Goal: Information Seeking & Learning: Learn about a topic

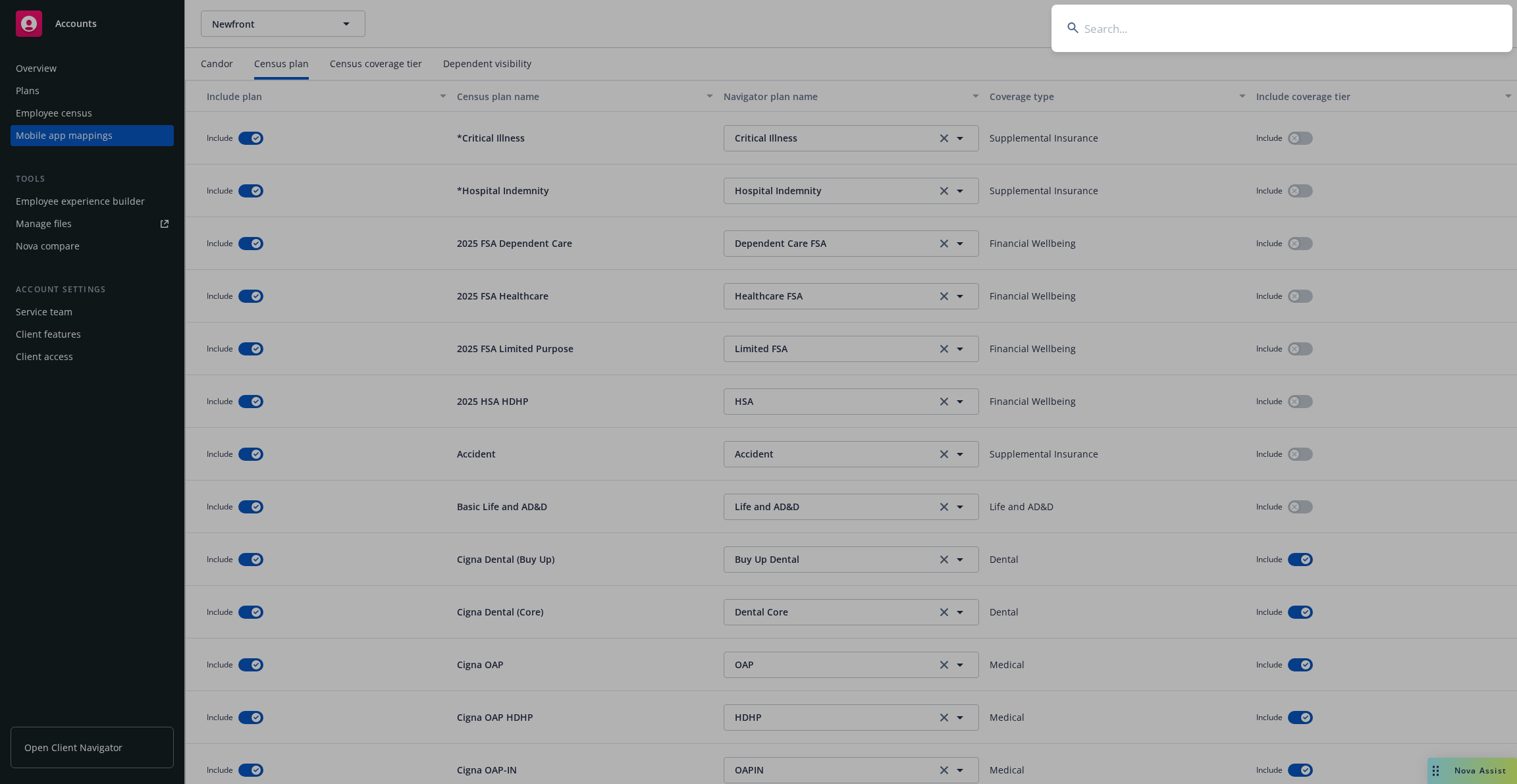
scroll to position [11, 0]
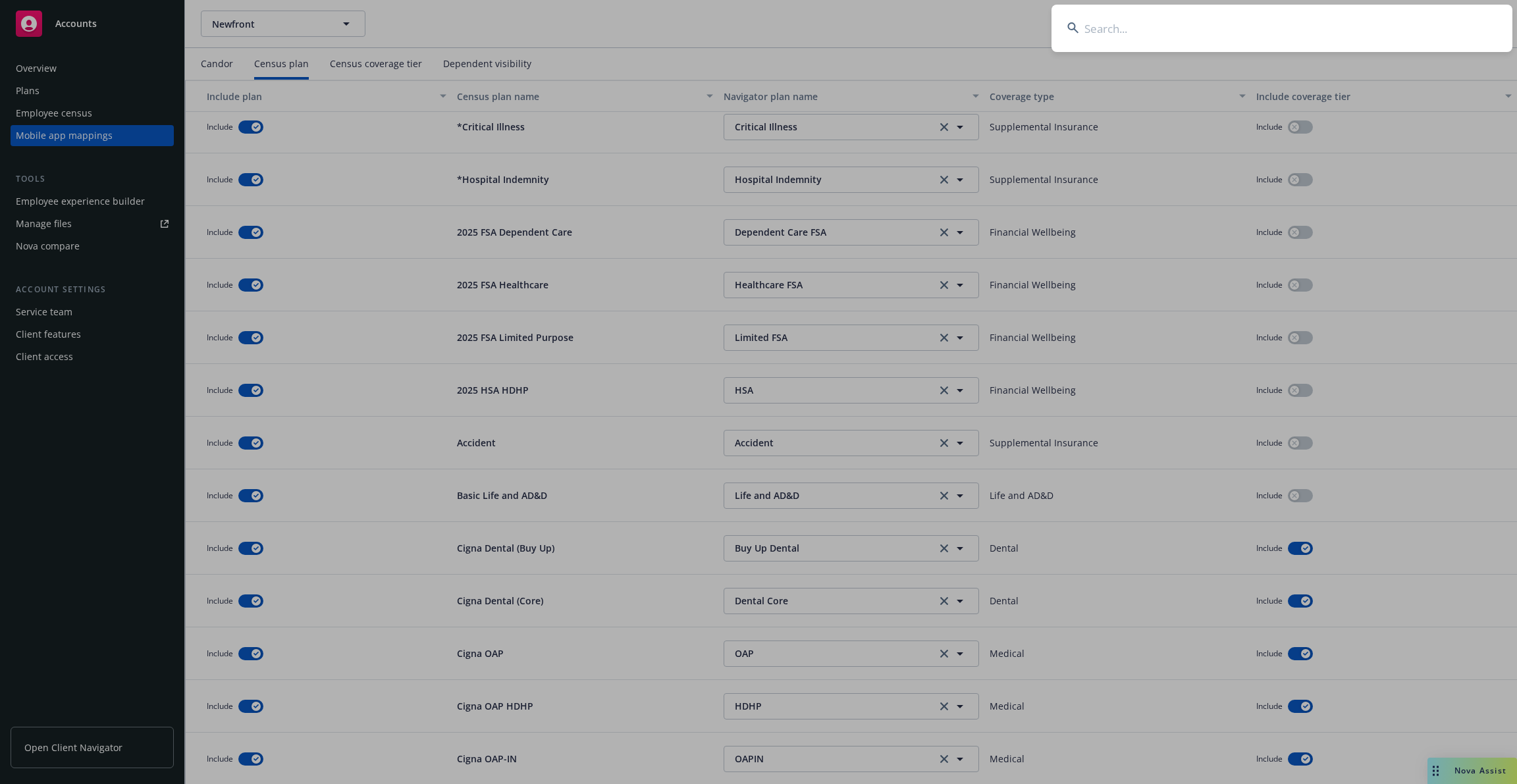
type input "w"
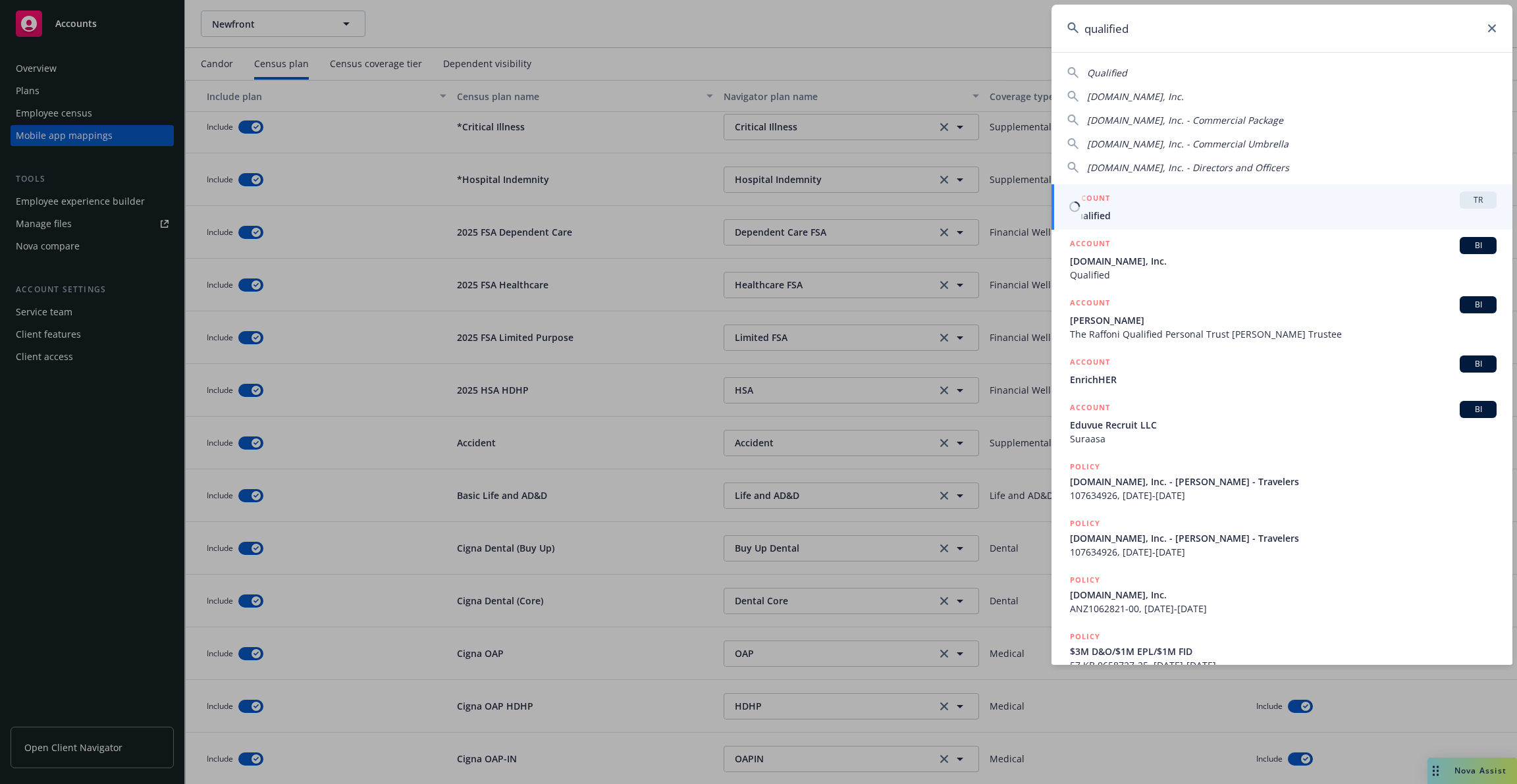
type input "qualified"
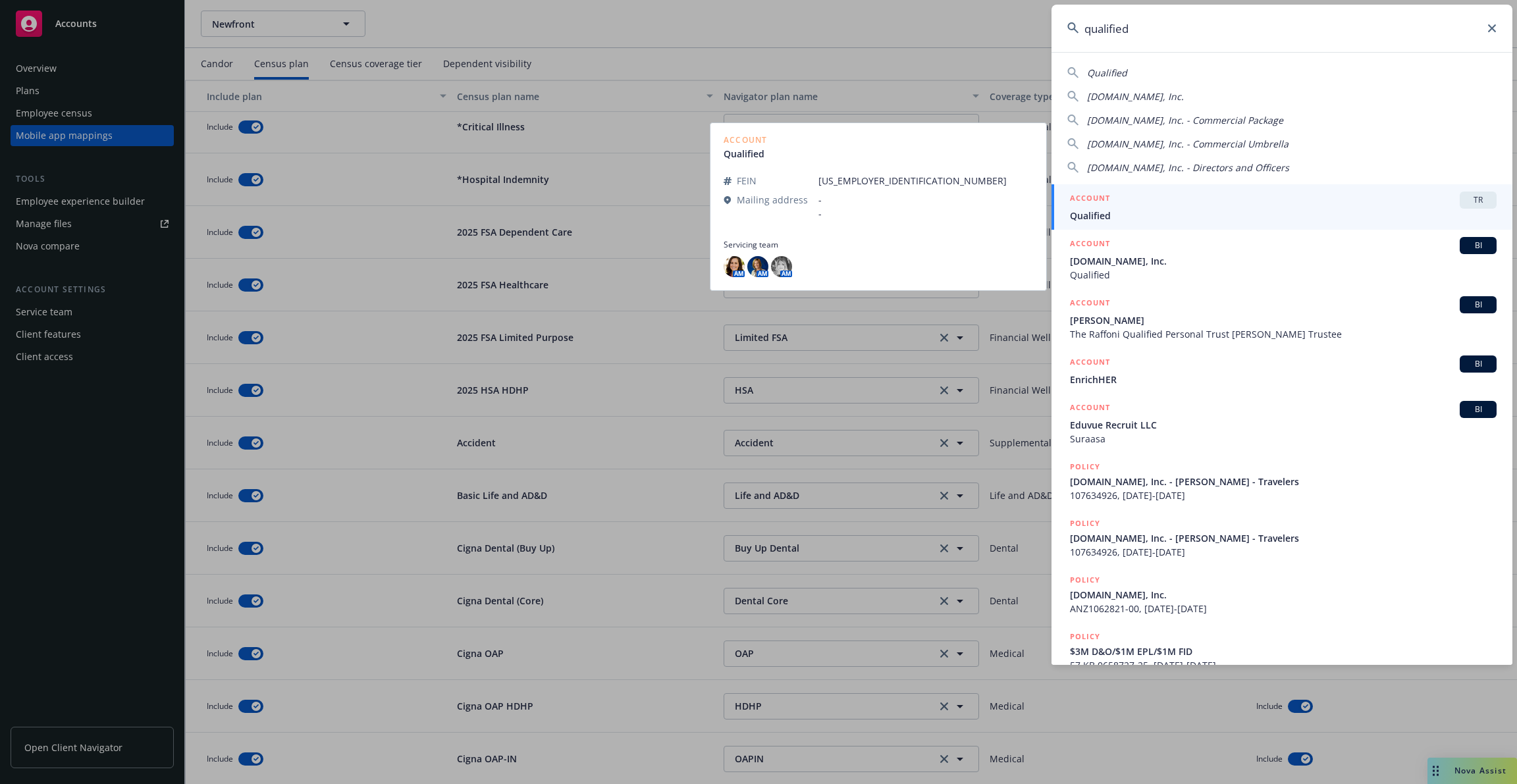
click at [1197, 209] on span "Qualified" at bounding box center [1284, 215] width 427 height 13
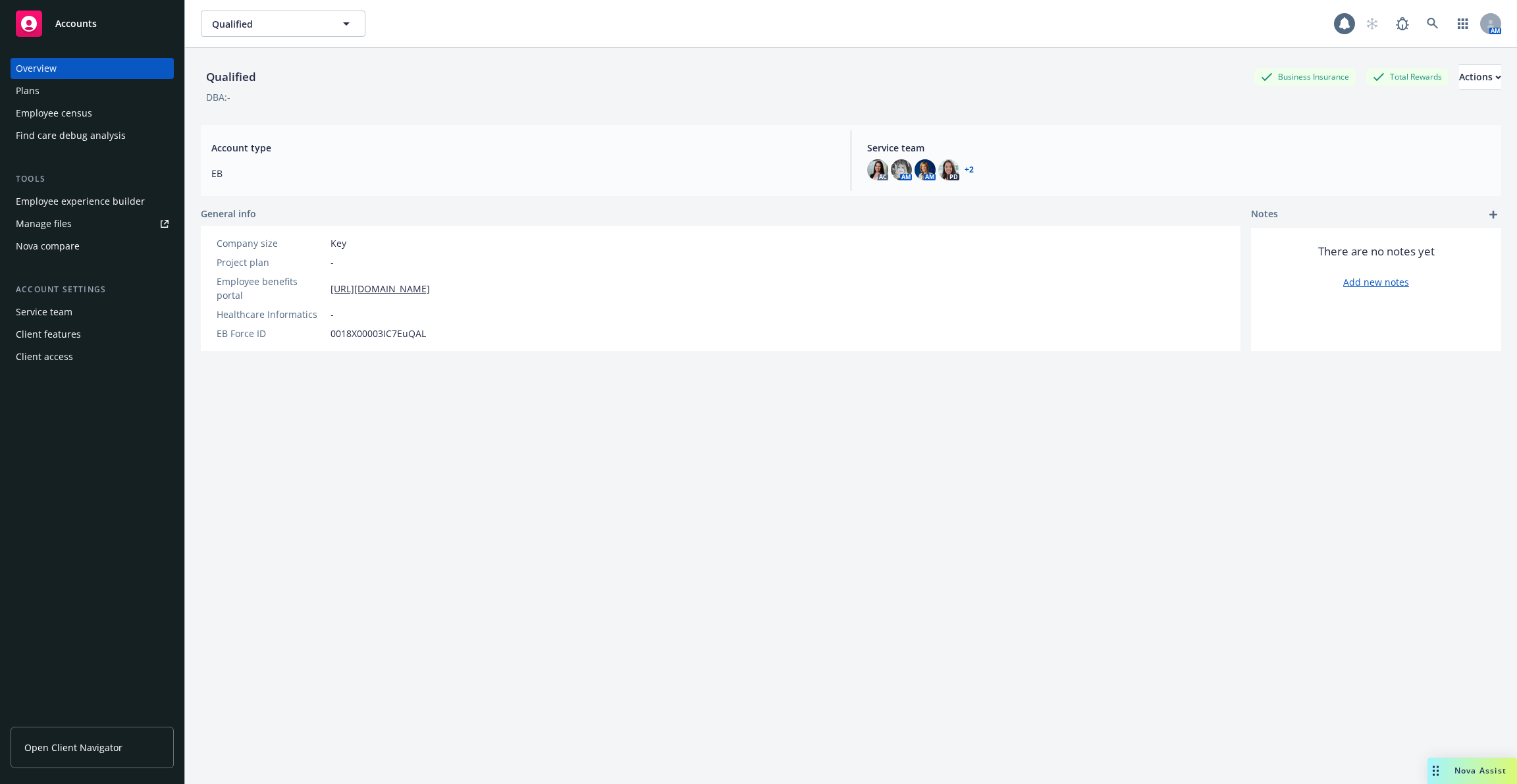
click at [119, 200] on div "Employee experience builder" at bounding box center [80, 201] width 129 height 21
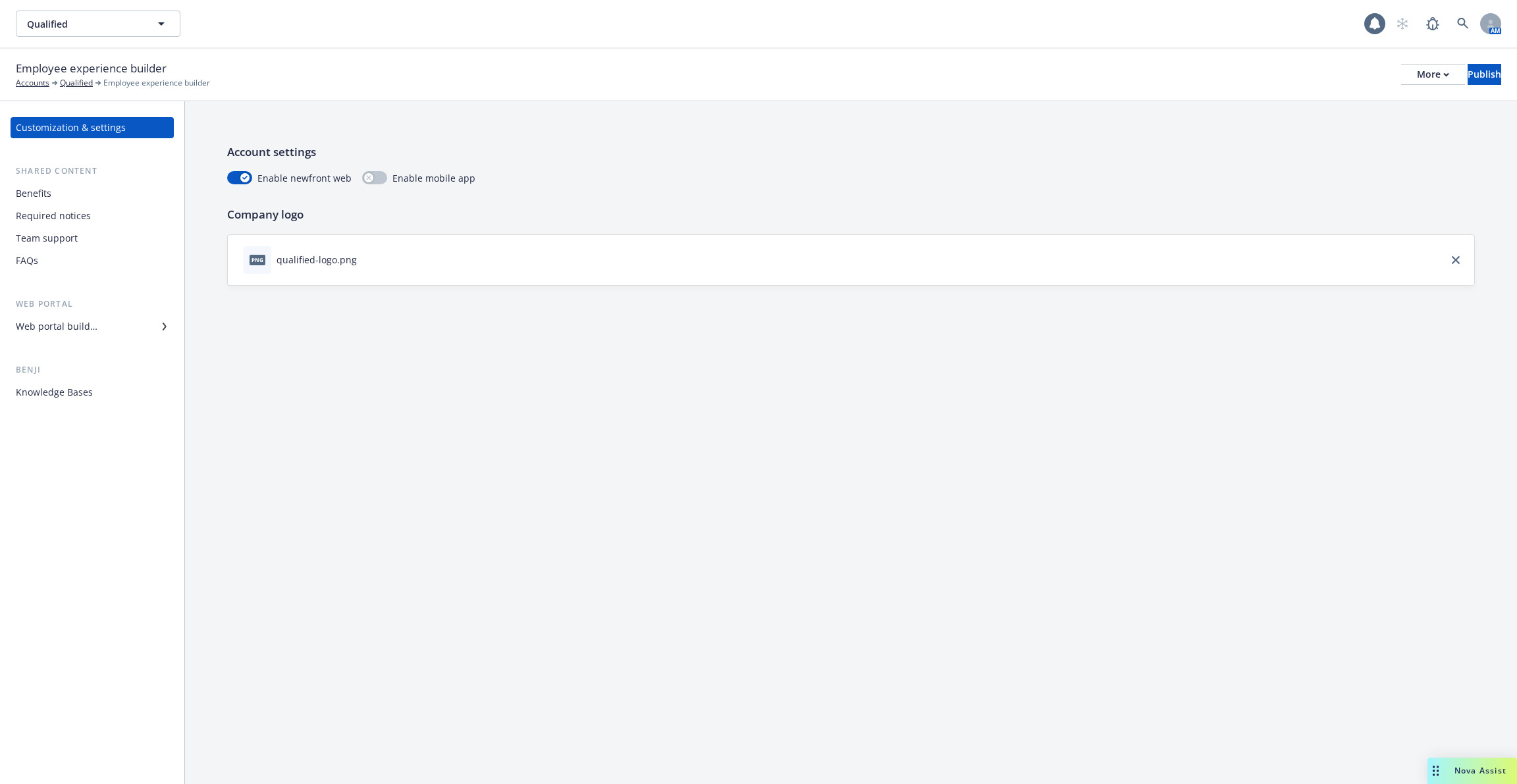
click at [119, 200] on div "Benefits" at bounding box center [92, 194] width 153 height 21
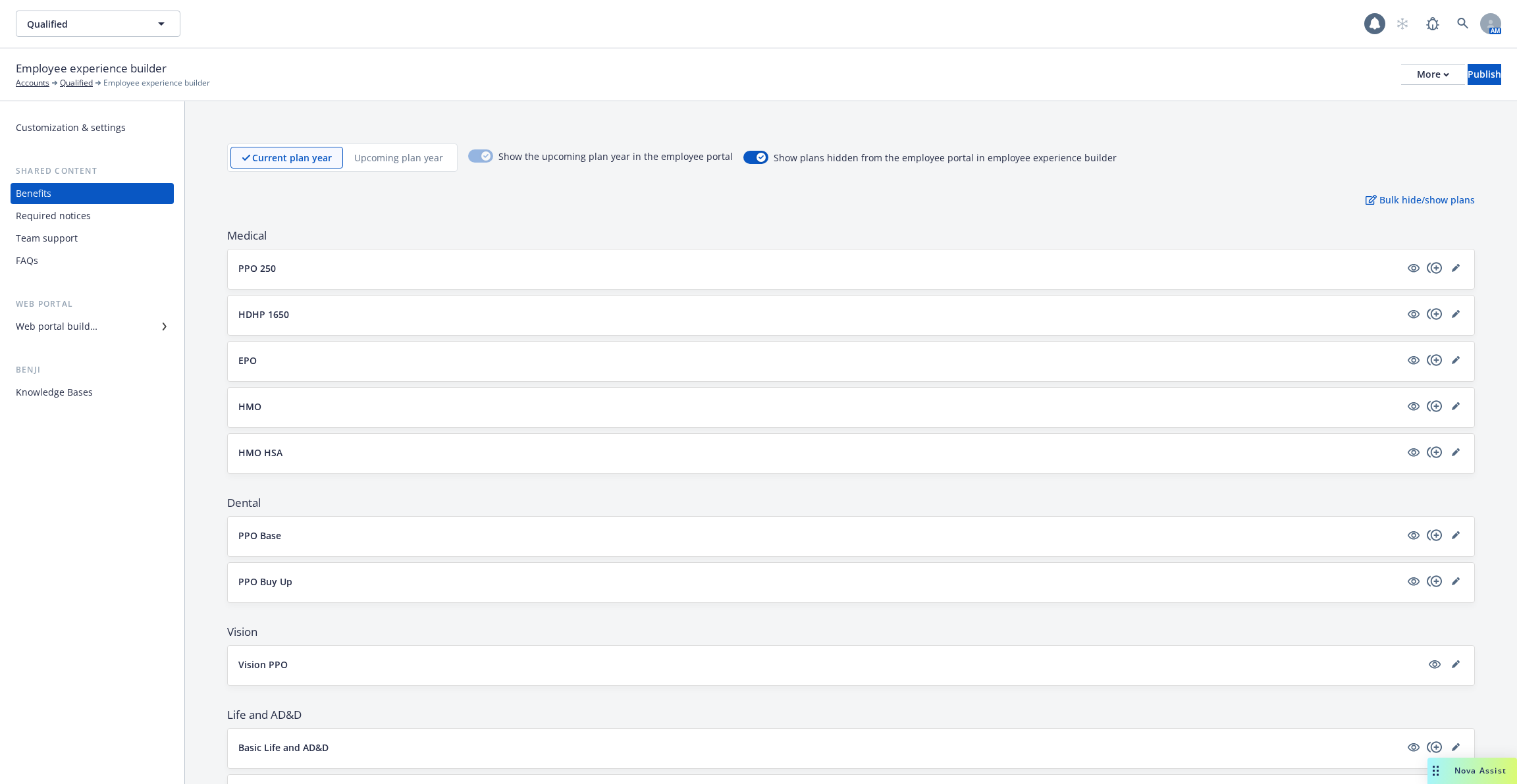
click at [115, 216] on div "Required notices" at bounding box center [92, 215] width 153 height 21
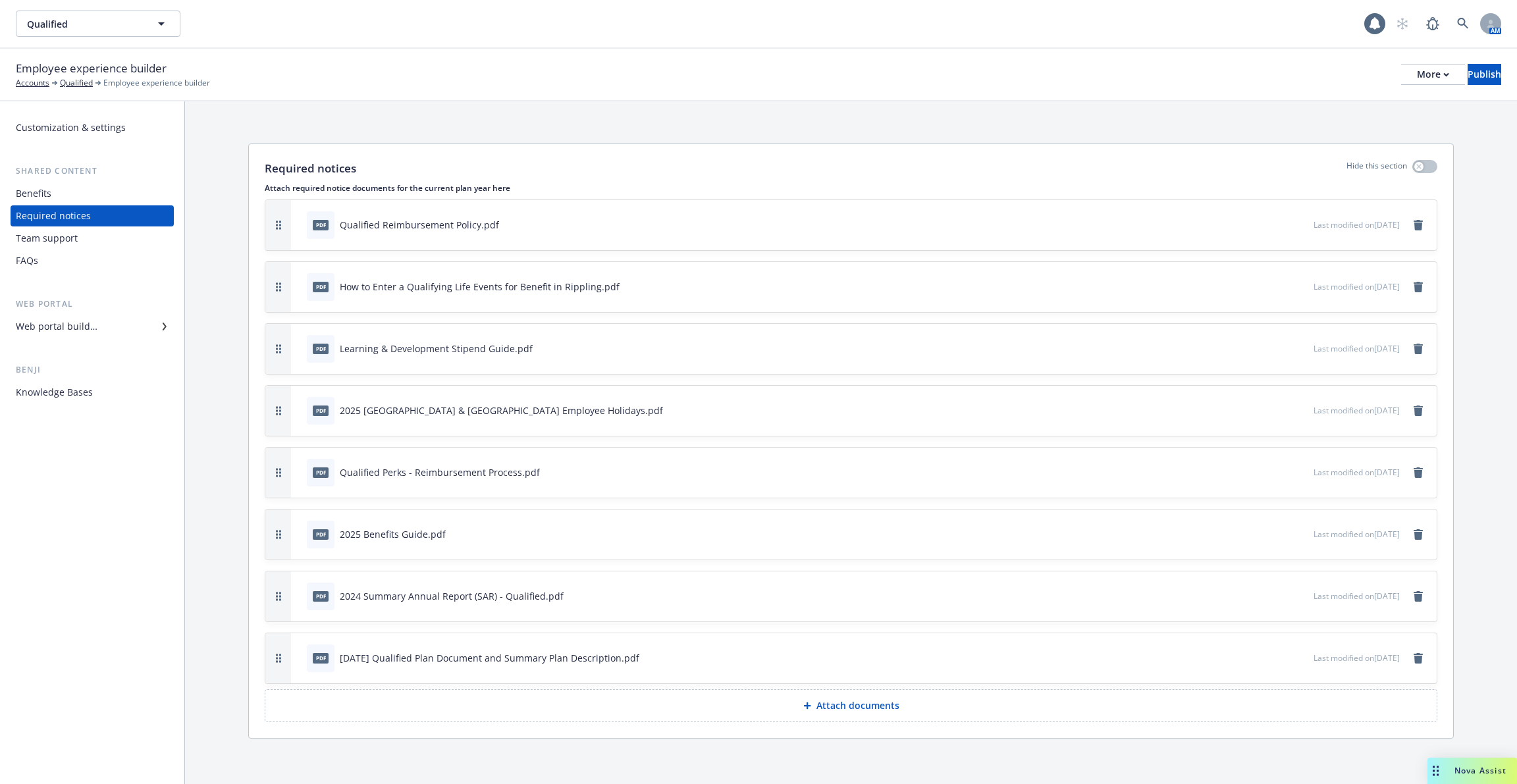
click at [111, 243] on div "Team support" at bounding box center [92, 238] width 153 height 21
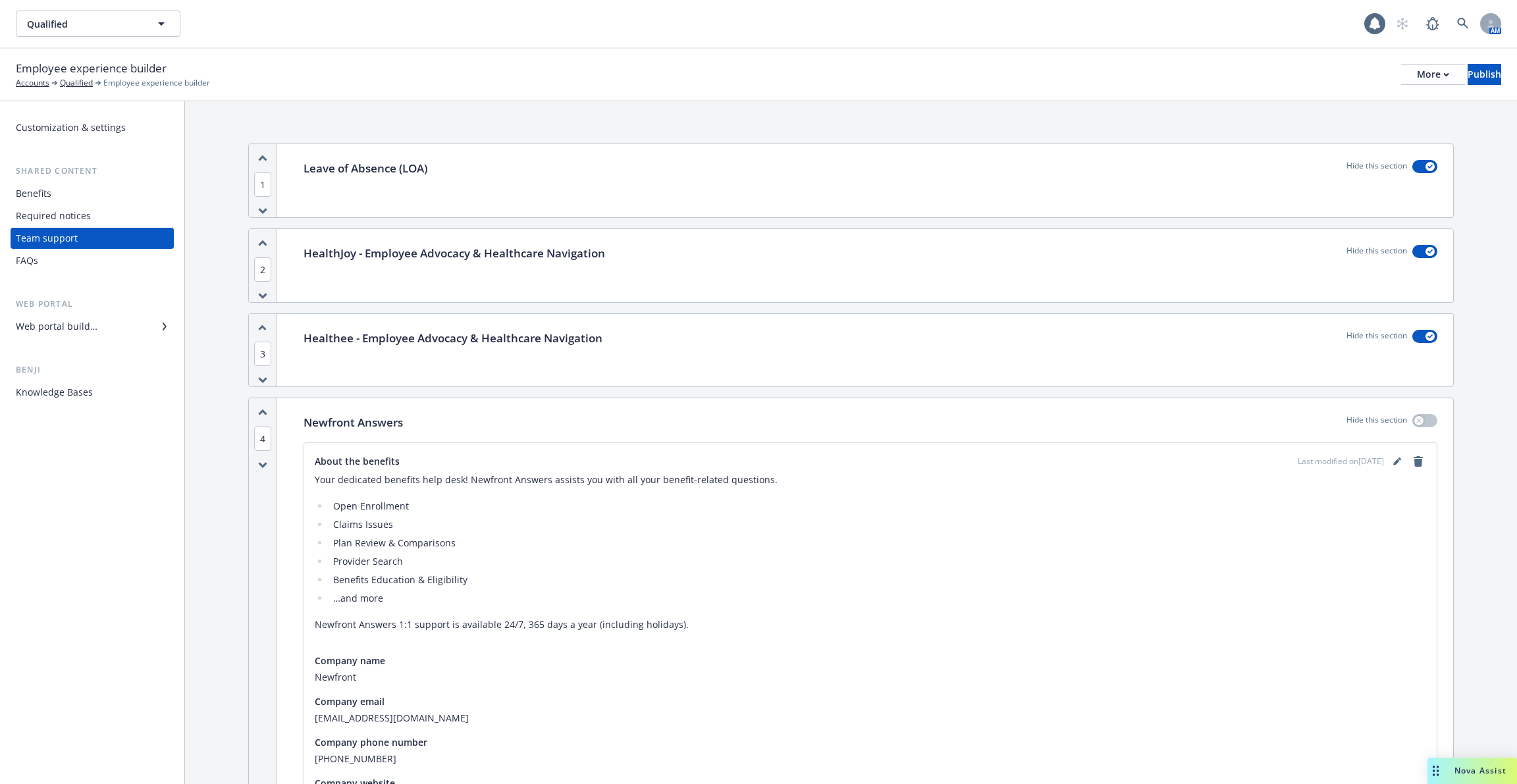
click at [122, 261] on div "FAQs" at bounding box center [92, 260] width 153 height 21
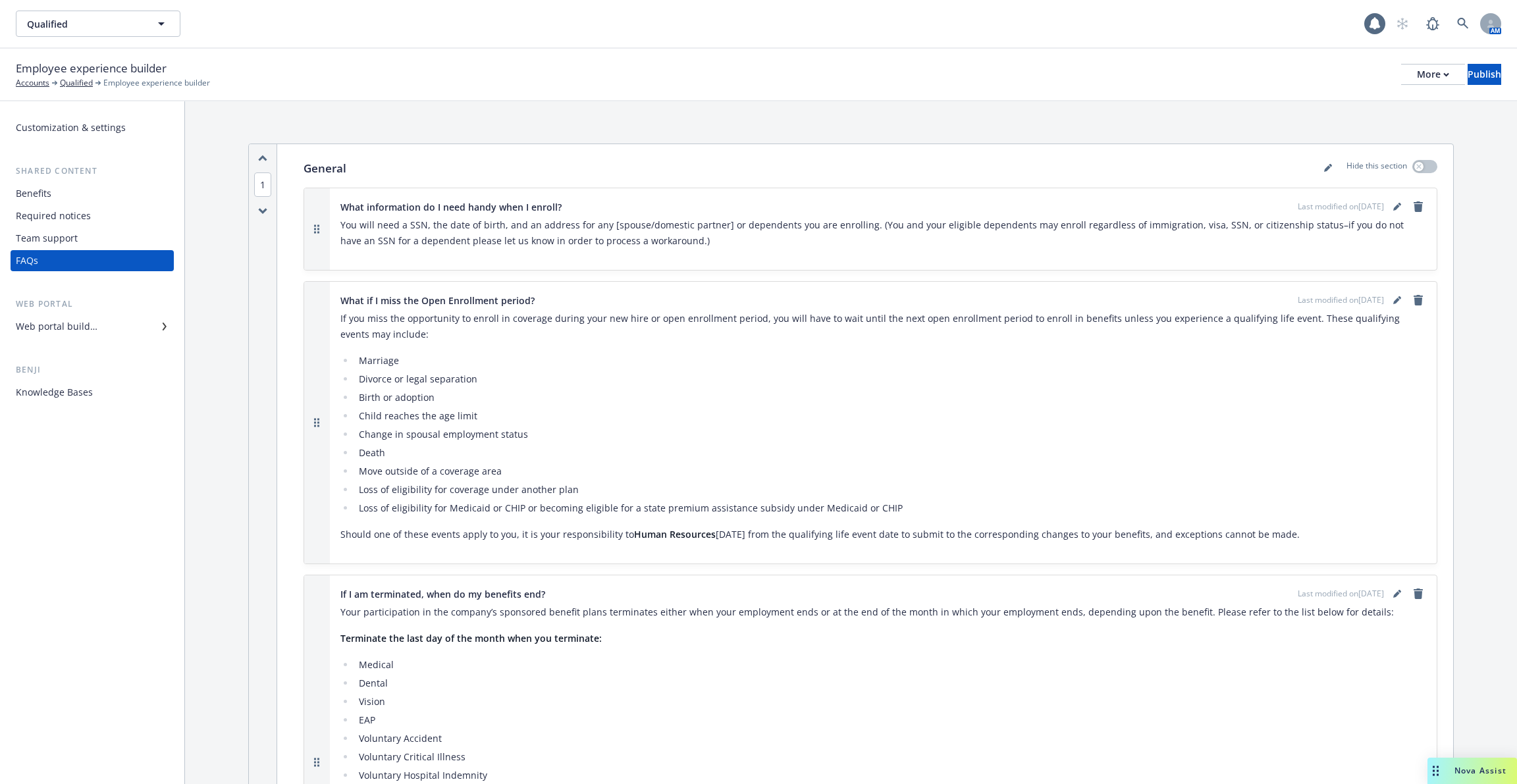
click at [109, 382] on div "Knowledge Bases" at bounding box center [92, 392] width 153 height 21
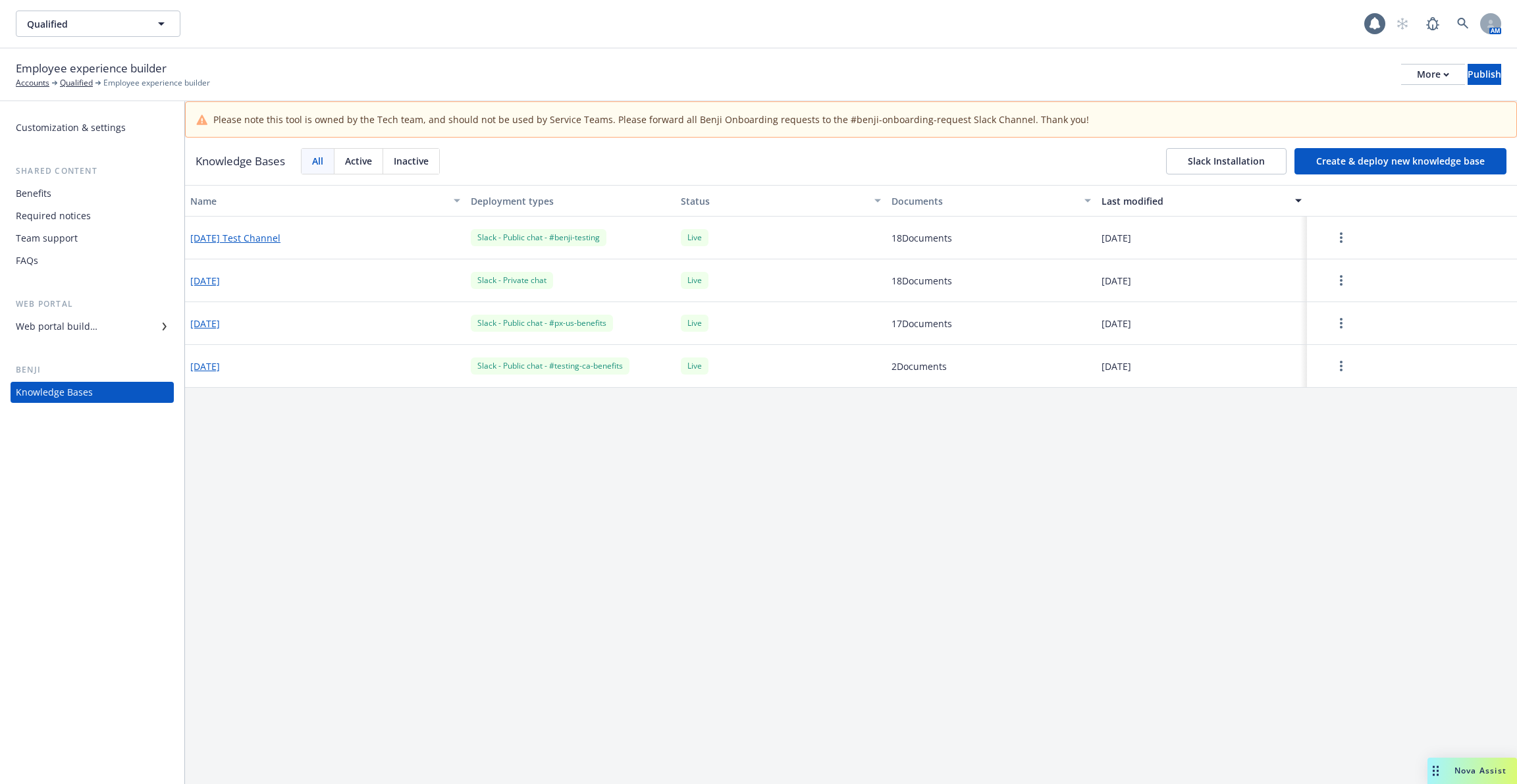
click at [202, 319] on button "[DATE]" at bounding box center [205, 323] width 30 height 13
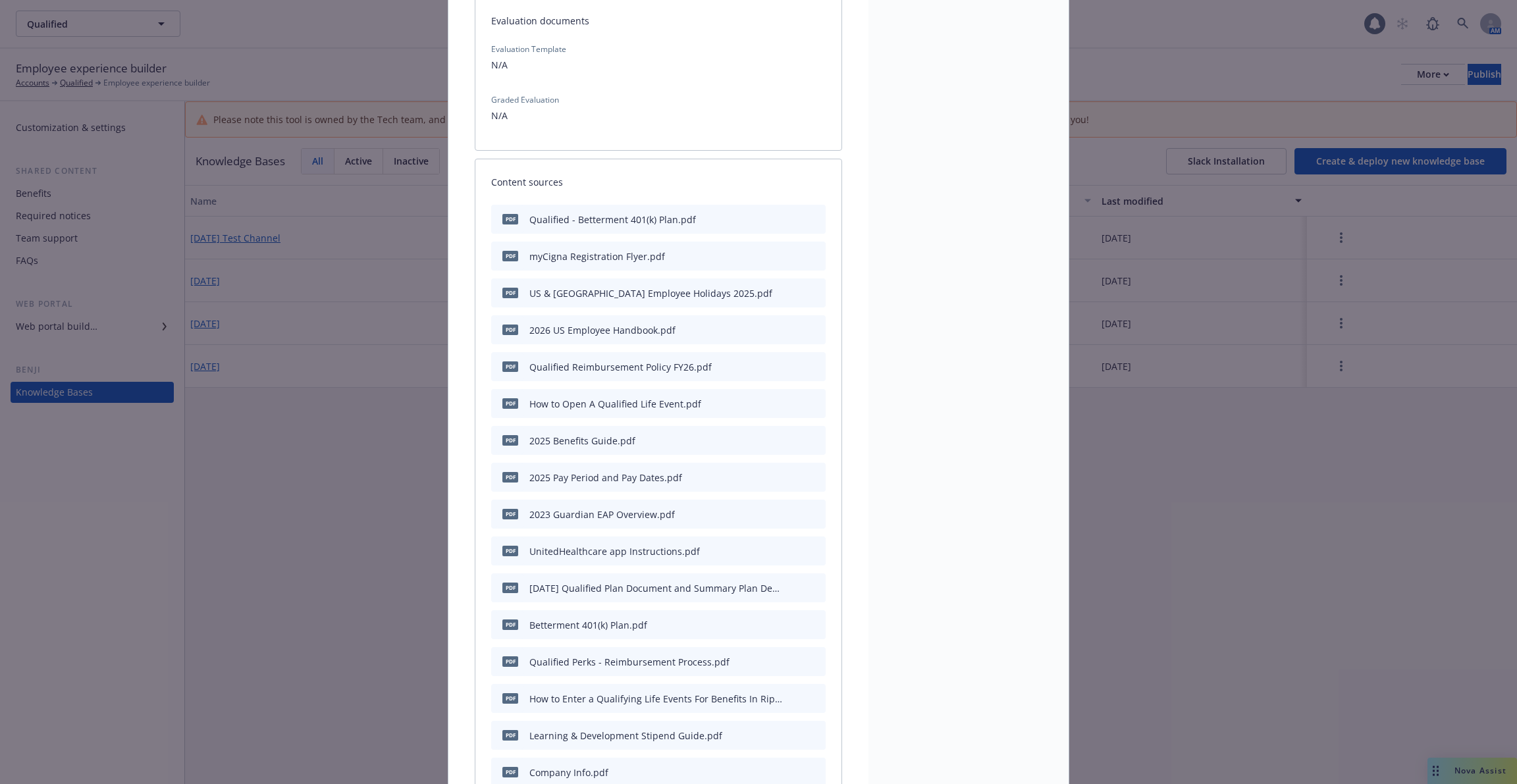
scroll to position [212, 0]
click at [814, 329] on icon "preview file" at bounding box center [814, 331] width 12 height 9
